Goal: Information Seeking & Learning: Learn about a topic

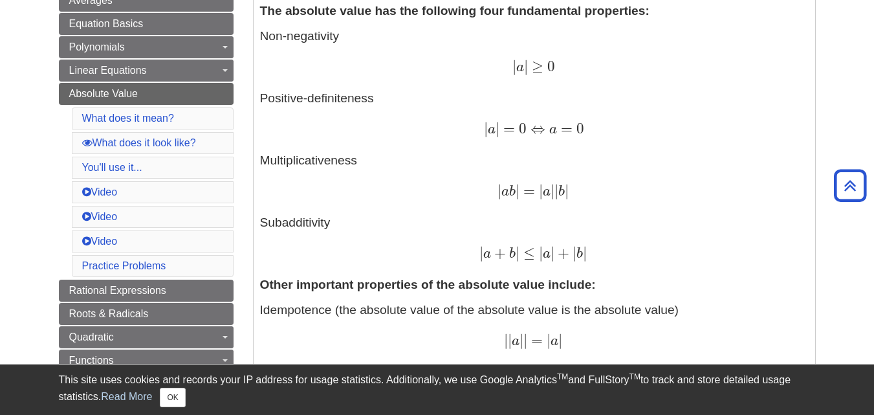
scroll to position [453, 0]
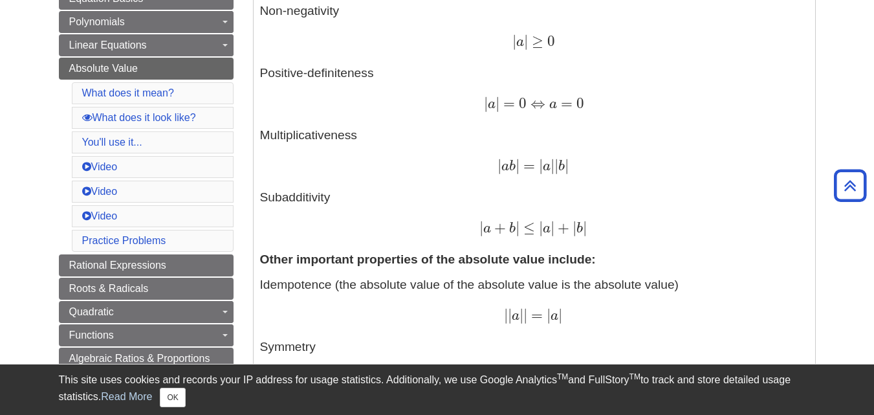
click at [474, 230] on div "| a + b | ≤ | a | + | b | | a + b | ≤ | a | + | b |" at bounding box center [534, 228] width 549 height 19
drag, startPoint x: 475, startPoint y: 226, endPoint x: 610, endPoint y: 229, distance: 134.6
click at [610, 229] on div "| a + b | ≤ | a | + | b | | a + b | ≤ | a | + | b |" at bounding box center [534, 228] width 549 height 19
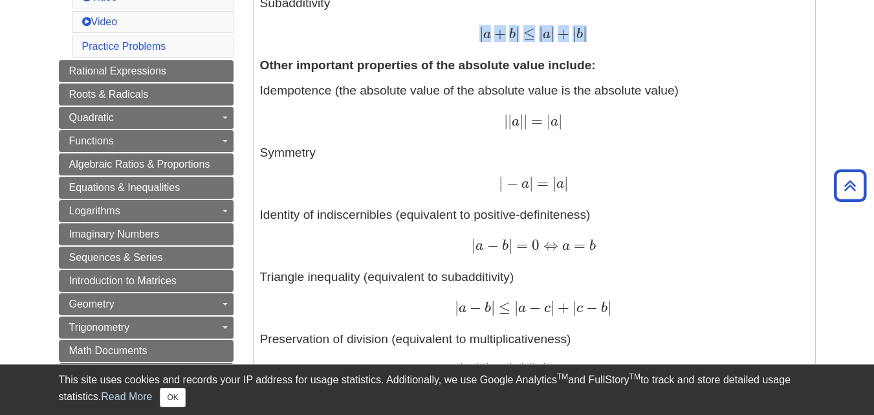
scroll to position [712, 0]
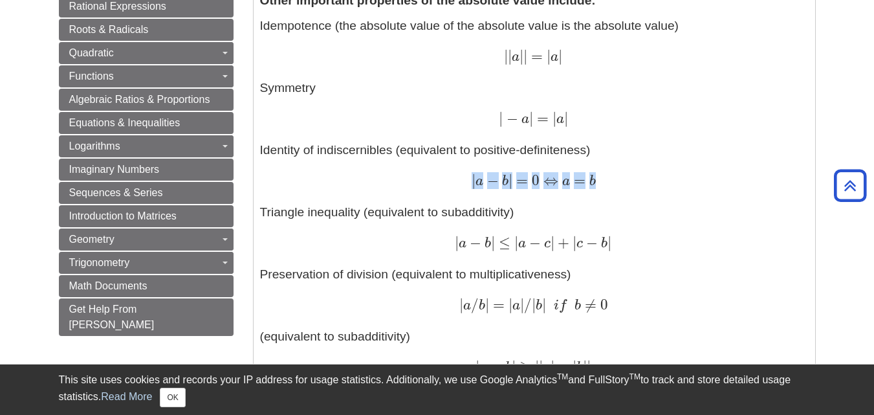
drag, startPoint x: 467, startPoint y: 179, endPoint x: 626, endPoint y: 180, distance: 159.2
click at [626, 180] on div "| a − b | = 0 ⇔ a = b | a − b | = 0 ⇔ a = b" at bounding box center [534, 181] width 549 height 19
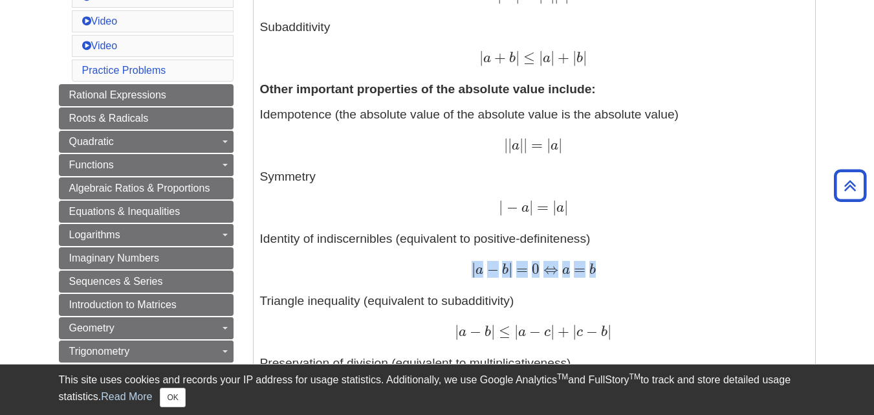
scroll to position [647, 0]
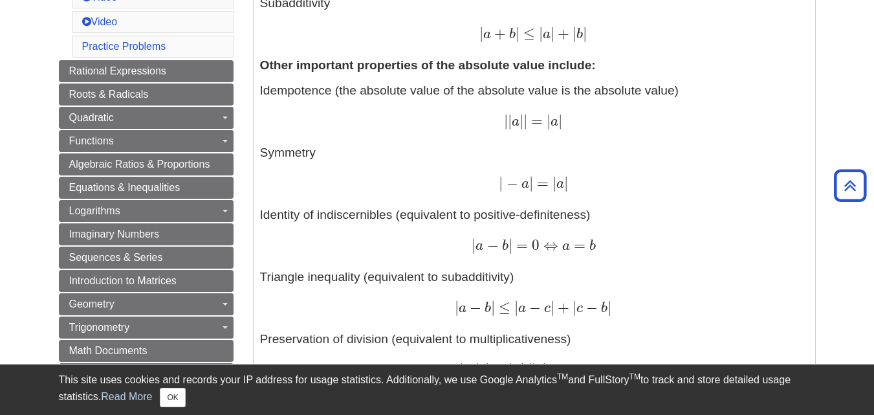
click at [601, 137] on p "Idempotence (the absolute value of the absolute value is the absolute value) | …" at bounding box center [534, 262] width 549 height 360
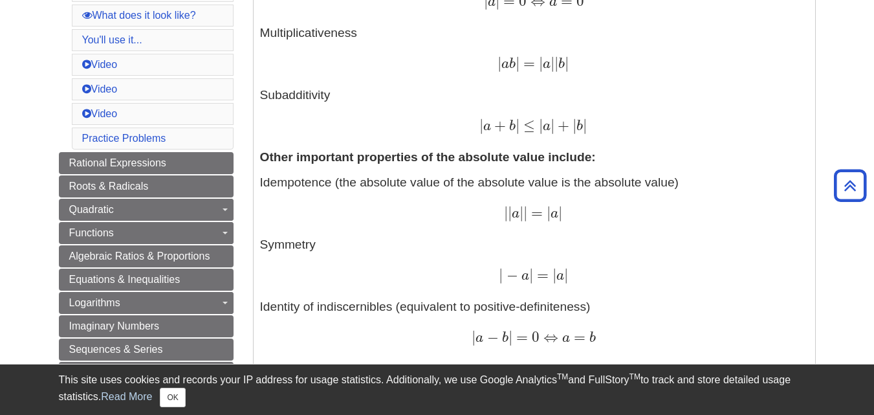
scroll to position [453, 0]
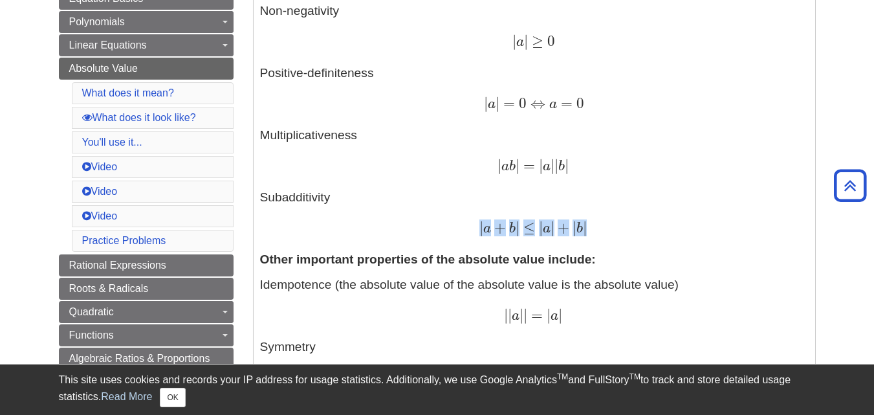
drag, startPoint x: 478, startPoint y: 227, endPoint x: 613, endPoint y: 230, distance: 135.3
click at [613, 230] on div "| a + b | ≤ | a | + | b | | a + b | ≤ | a | + | b |" at bounding box center [534, 228] width 549 height 19
drag, startPoint x: 287, startPoint y: 194, endPoint x: 620, endPoint y: 224, distance: 334.0
click at [620, 224] on p "Non-negativity | a | ≥ 0 | a | ≥ 0 Positive-definiteness | a | = 0 ⇔ a = 0 | a …" at bounding box center [534, 120] width 549 height 236
copy p "Subadditivity | a + b | ≤ | a | + | b |"
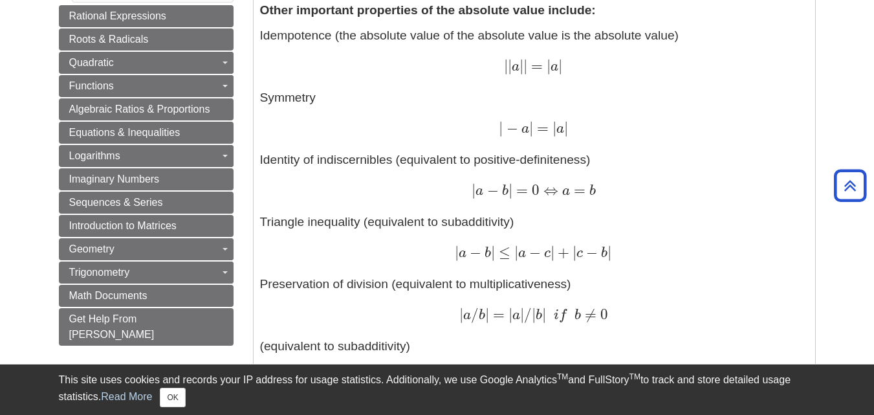
scroll to position [712, 0]
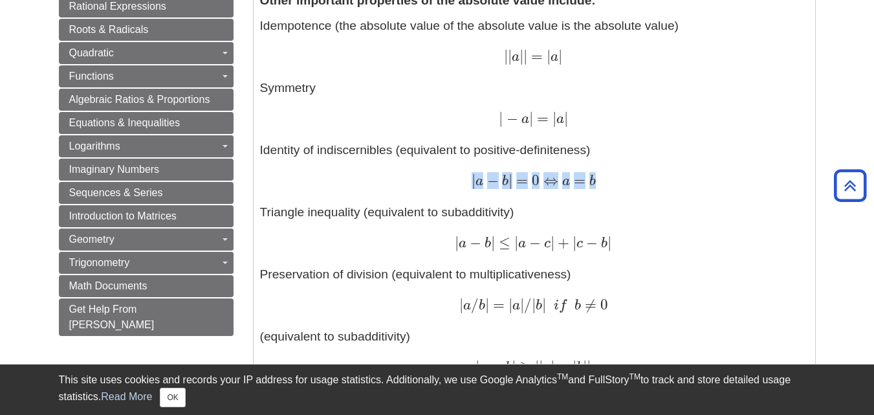
drag, startPoint x: 472, startPoint y: 177, endPoint x: 613, endPoint y: 179, distance: 141.1
click at [613, 179] on div "| a − b | = 0 ⇔ a = b | a − b | = 0 ⇔ a = b" at bounding box center [534, 181] width 549 height 19
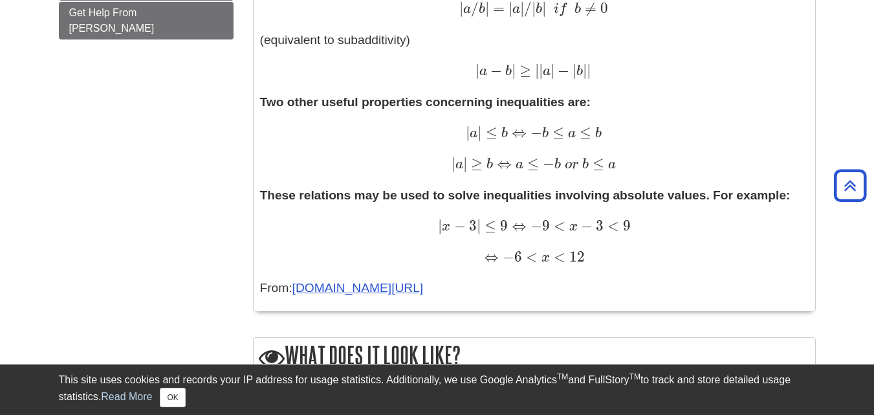
scroll to position [1010, 0]
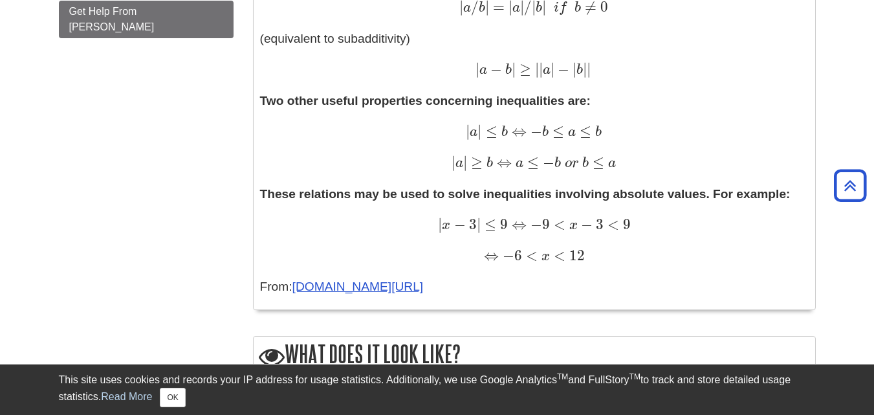
drag, startPoint x: 263, startPoint y: 215, endPoint x: 624, endPoint y: 267, distance: 365.4
copy div "dentity of indiscernibles (equivalent to positive-definiteness) | a − b | = 0 ⇔…"
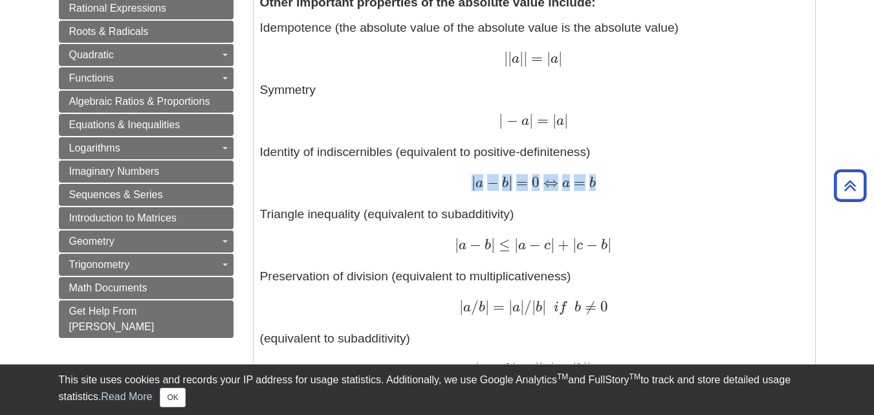
scroll to position [712, 0]
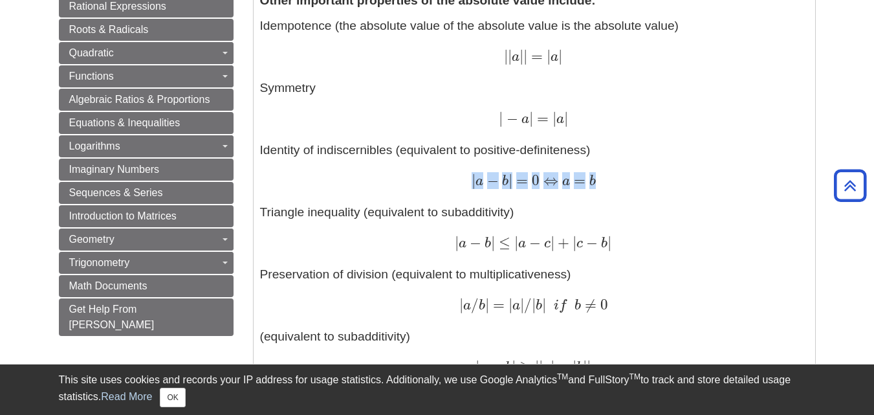
click at [659, 169] on p "Idempotence (the absolute value of the absolute value is the absolute value) | …" at bounding box center [534, 197] width 549 height 360
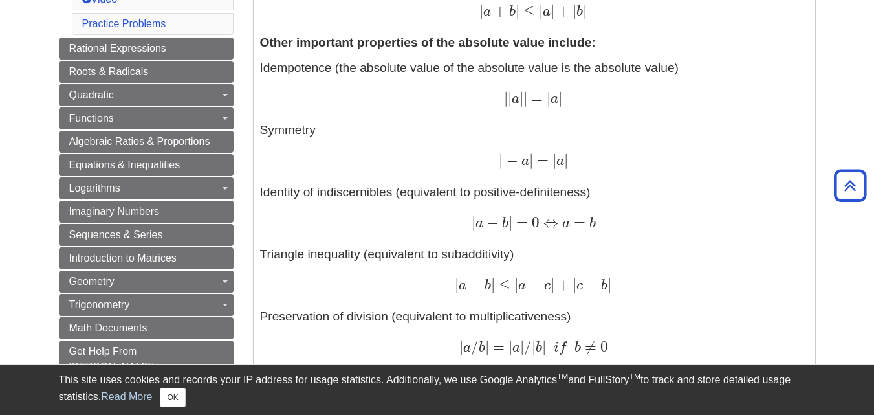
scroll to position [388, 0]
